Goal: Entertainment & Leisure: Consume media (video, audio)

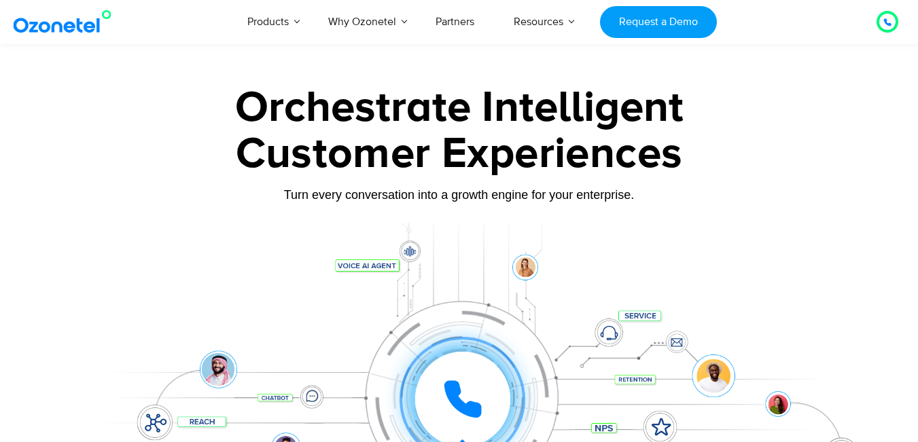
click at [455, 383] on icon at bounding box center [463, 400] width 34 height 34
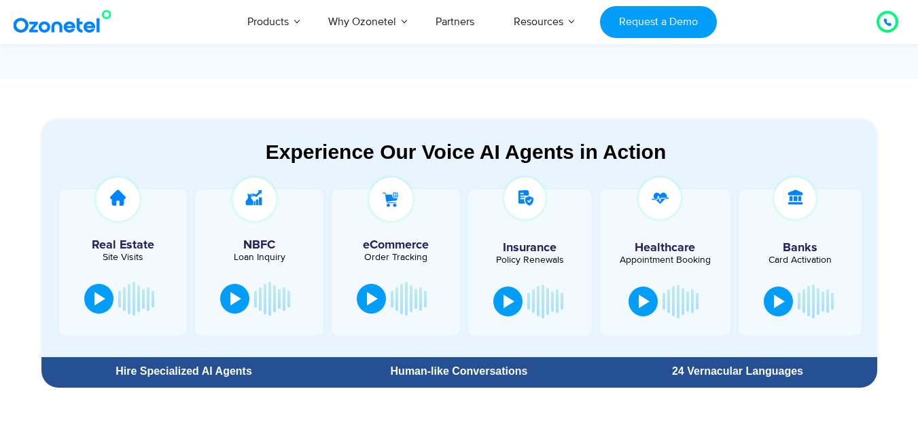
scroll to position [748, 0]
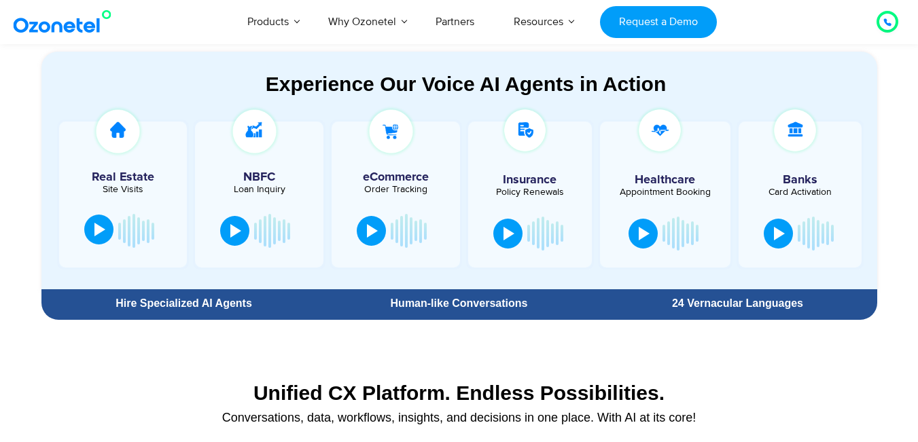
click at [92, 229] on button at bounding box center [98, 230] width 29 height 30
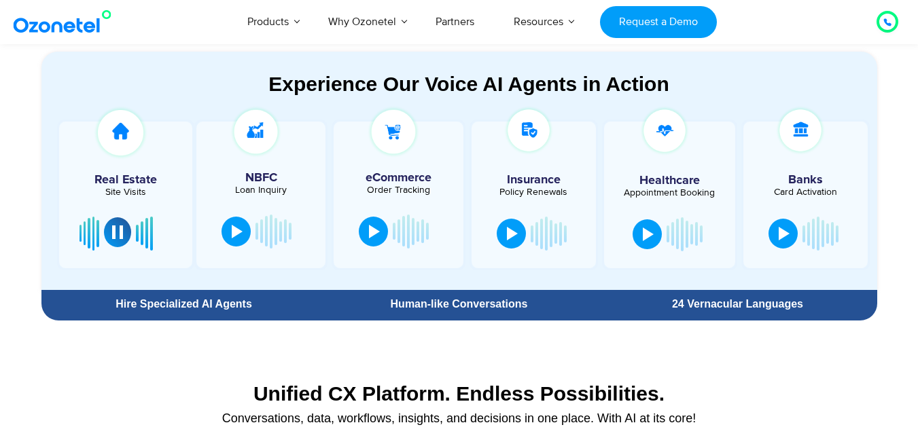
click at [121, 232] on div at bounding box center [117, 233] width 11 height 14
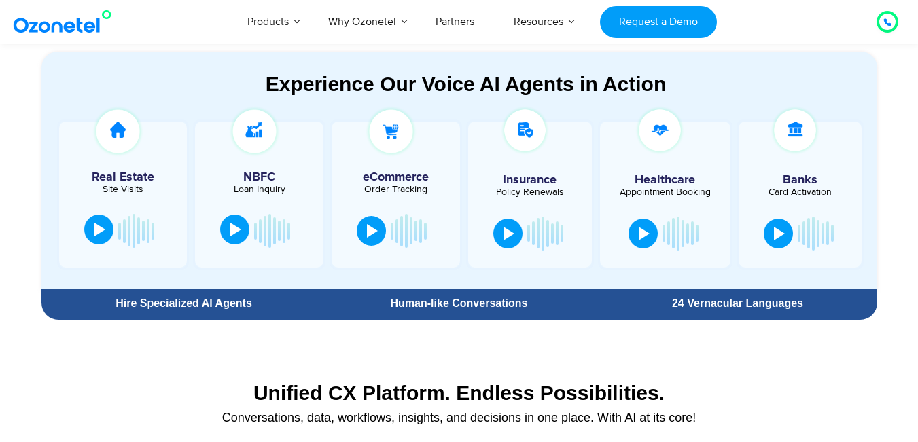
click at [243, 228] on button at bounding box center [234, 230] width 29 height 30
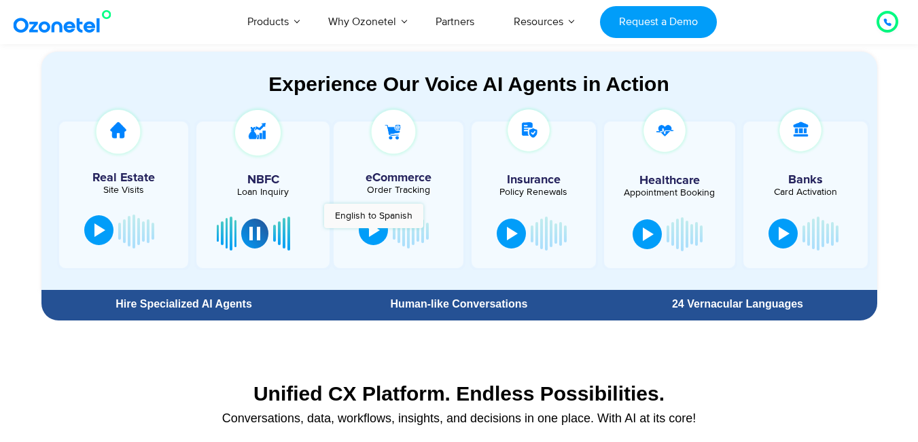
click at [373, 235] on div at bounding box center [374, 231] width 11 height 14
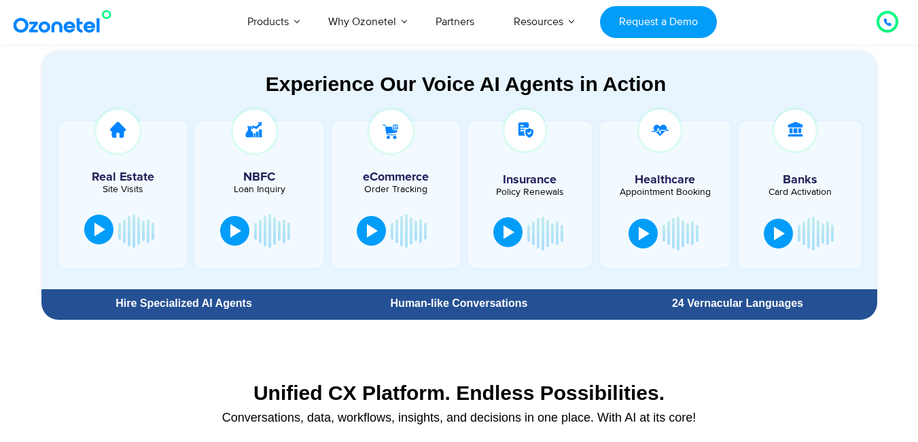
click at [514, 232] on div at bounding box center [509, 233] width 11 height 14
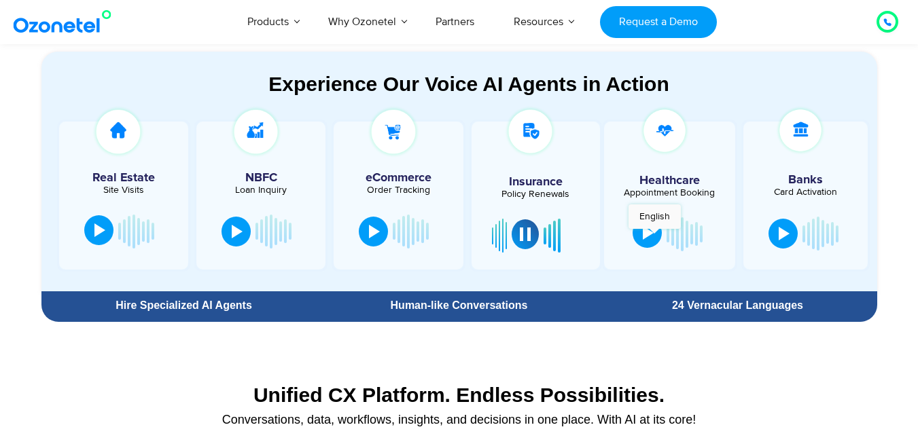
click at [654, 236] on button at bounding box center [647, 233] width 29 height 30
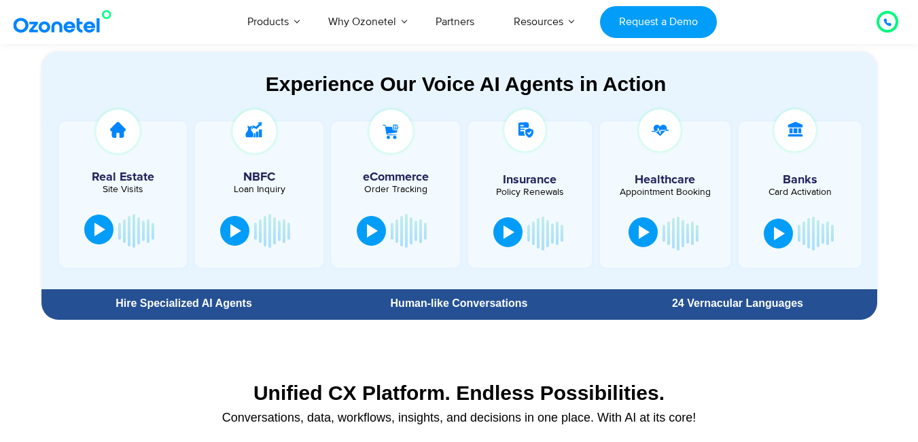
click at [648, 234] on div at bounding box center [644, 233] width 11 height 14
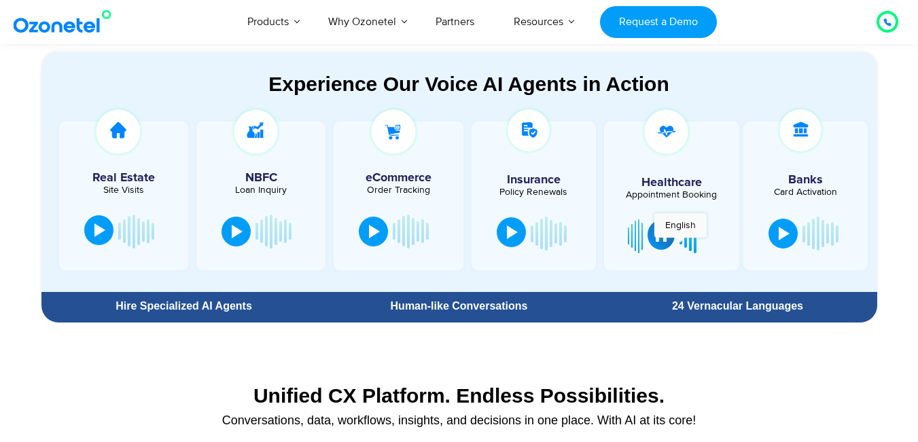
click at [680, 241] on div at bounding box center [681, 236] width 3 height 9
drag, startPoint x: 656, startPoint y: 243, endPoint x: 671, endPoint y: 243, distance: 15.0
click at [664, 243] on button at bounding box center [661, 235] width 27 height 30
